Goal: Information Seeking & Learning: Check status

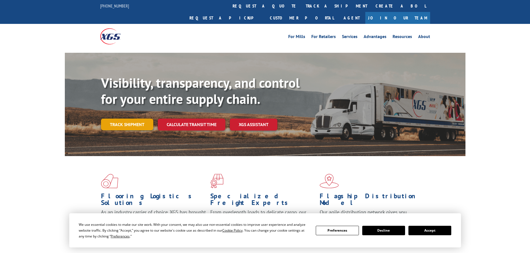
click at [125, 119] on link "Track shipment" at bounding box center [127, 125] width 52 height 12
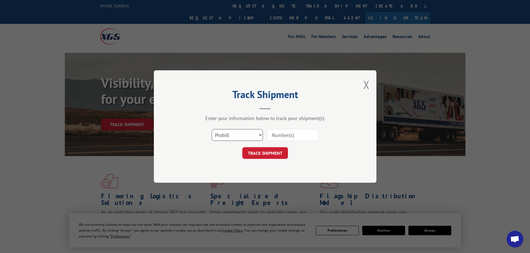
drag, startPoint x: 237, startPoint y: 136, endPoint x: 233, endPoint y: 137, distance: 4.0
click at [236, 136] on select "Select category... Probill BOL PO" at bounding box center [237, 135] width 51 height 12
select select "bol"
click at [212, 129] on select "Select category... Probill BOL PO" at bounding box center [237, 135] width 51 height 12
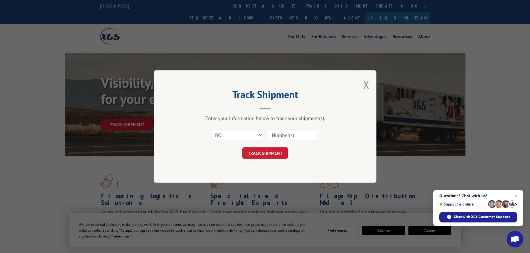
click at [277, 134] on input at bounding box center [292, 135] width 51 height 12
paste input "5574318"
type input "5574318"
click at [260, 154] on button "TRACK SHIPMENT" at bounding box center [265, 153] width 46 height 12
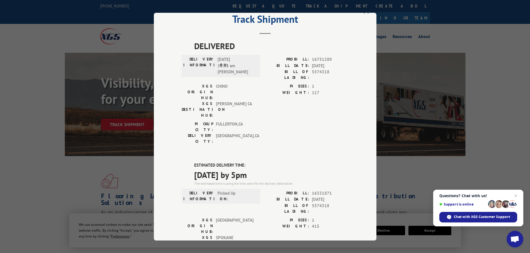
scroll to position [28, 0]
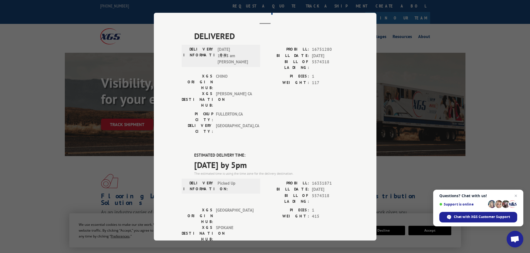
click at [502, 45] on div "Track Shipment DELIVERED DELIVERY INFORMATION: [DATE] 11:33 am [PERSON_NAME]: 1…" at bounding box center [265, 126] width 530 height 253
click at [515, 195] on span "Close chat" at bounding box center [515, 196] width 7 height 7
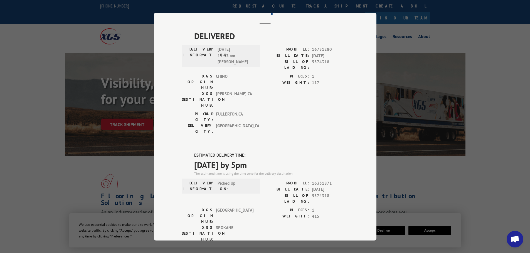
click at [427, 159] on div "Track Shipment DELIVERED DELIVERY INFORMATION: [DATE] 11:33 am [PERSON_NAME]: 1…" at bounding box center [265, 126] width 530 height 253
drag, startPoint x: 443, startPoint y: 36, endPoint x: 446, endPoint y: 31, distance: 5.9
click at [444, 34] on div "Track Shipment DELIVERED DELIVERY INFORMATION: [DATE] 11:33 am [PERSON_NAME]: 1…" at bounding box center [265, 126] width 530 height 253
drag, startPoint x: 464, startPoint y: 31, endPoint x: 422, endPoint y: 23, distance: 42.9
click at [446, 28] on div "Track Shipment DELIVERED DELIVERY INFORMATION: [DATE] 11:33 am [PERSON_NAME]: 1…" at bounding box center [265, 126] width 530 height 253
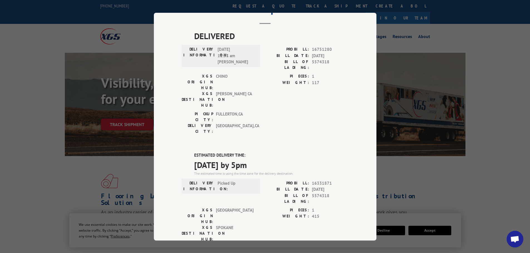
click at [436, 162] on div "Track Shipment DELIVERED DELIVERY INFORMATION: [DATE] 11:33 am [PERSON_NAME]: 1…" at bounding box center [265, 126] width 530 height 253
